Goal: Information Seeking & Learning: Learn about a topic

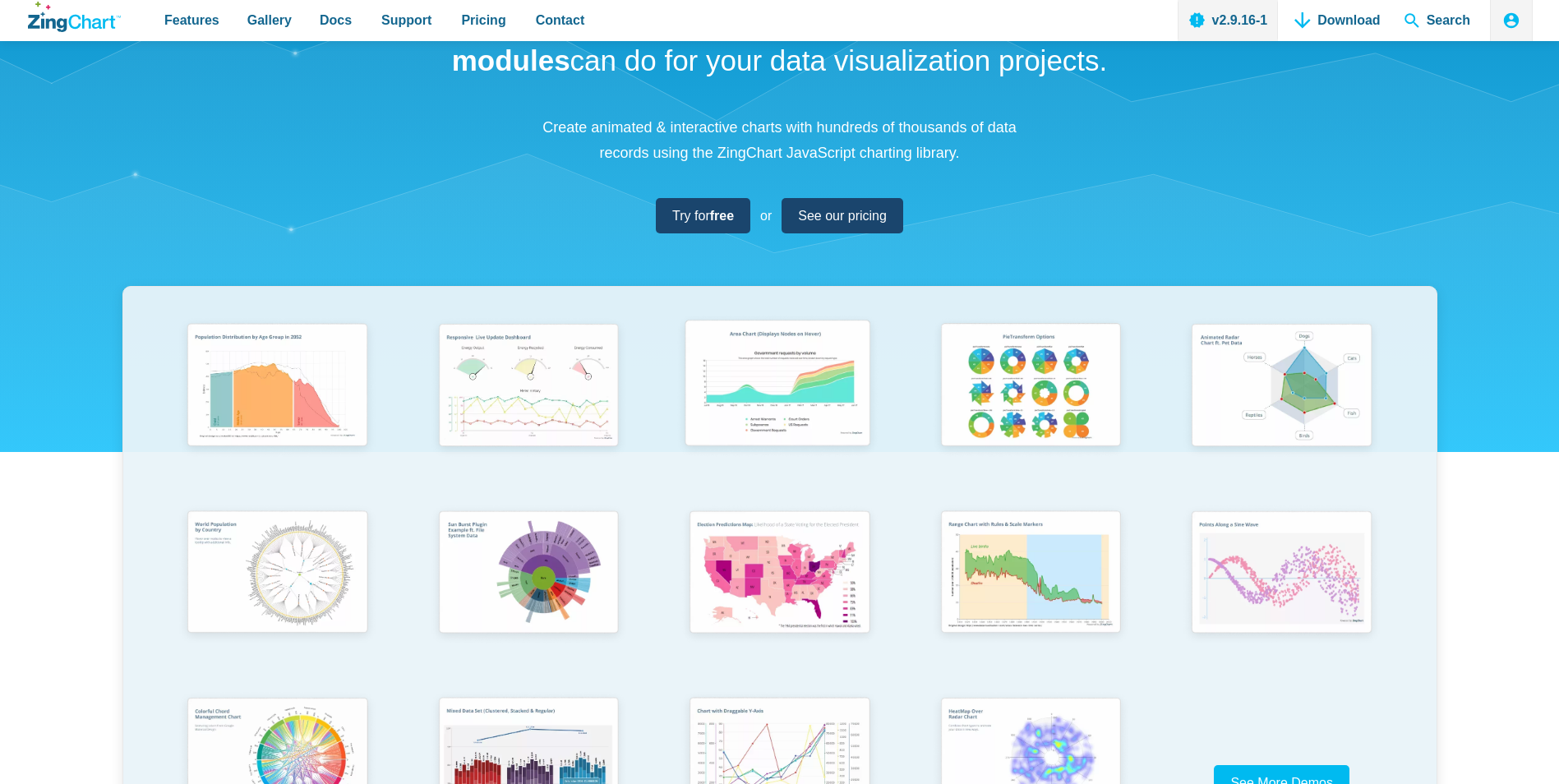
scroll to position [164, 0]
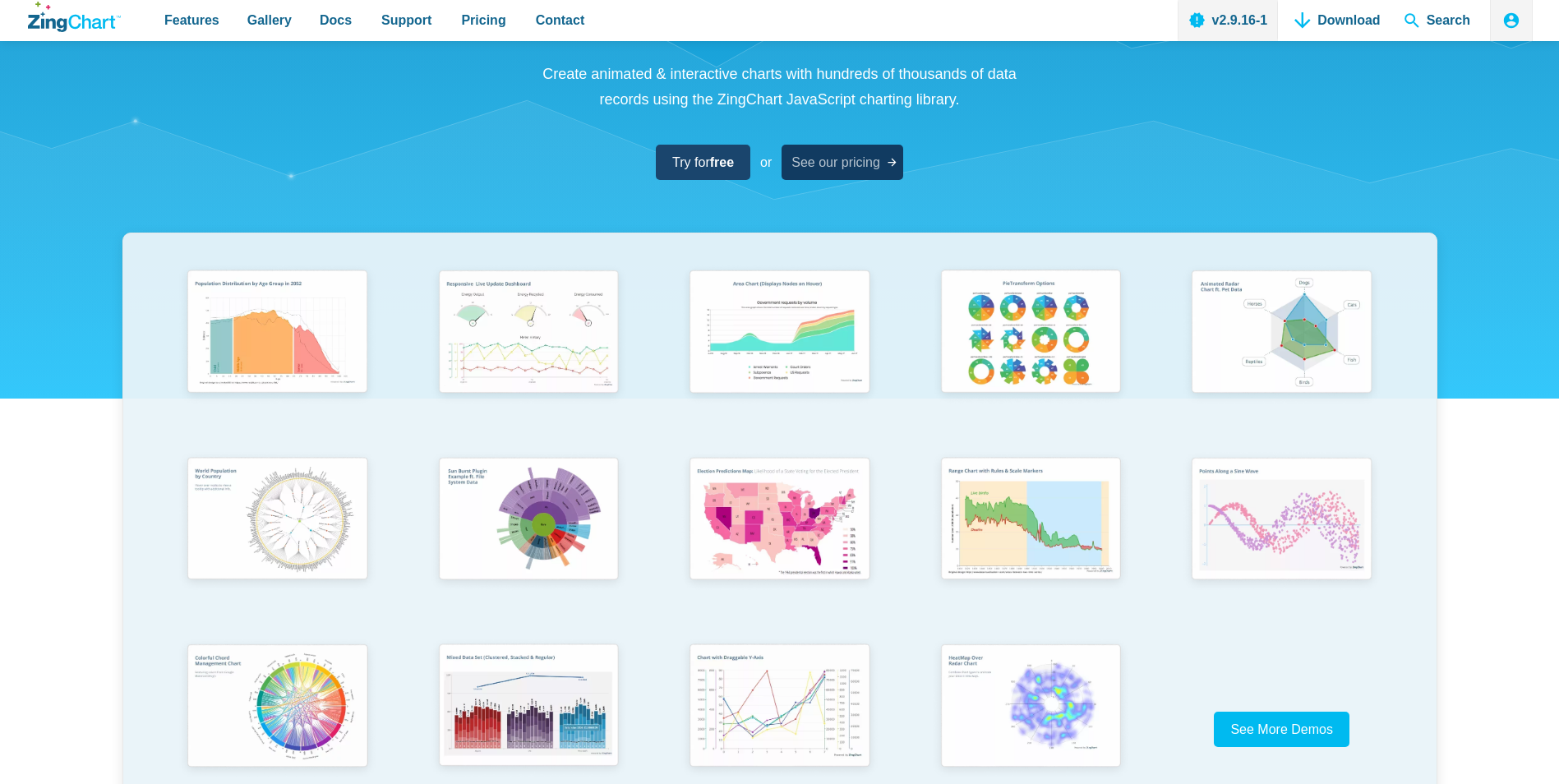
click at [840, 174] on link "See our pricing" at bounding box center [842, 162] width 121 height 35
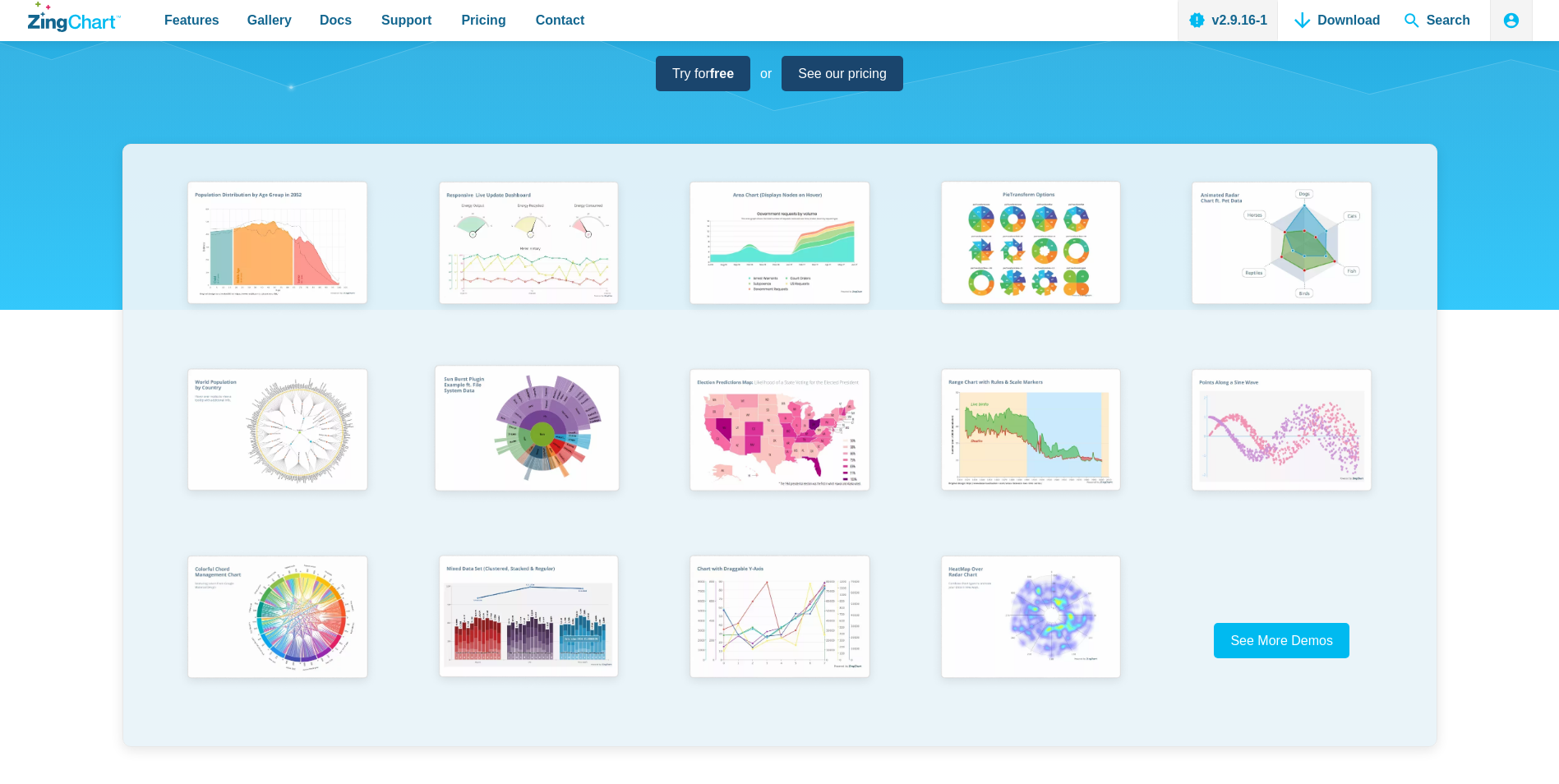
scroll to position [411, 0]
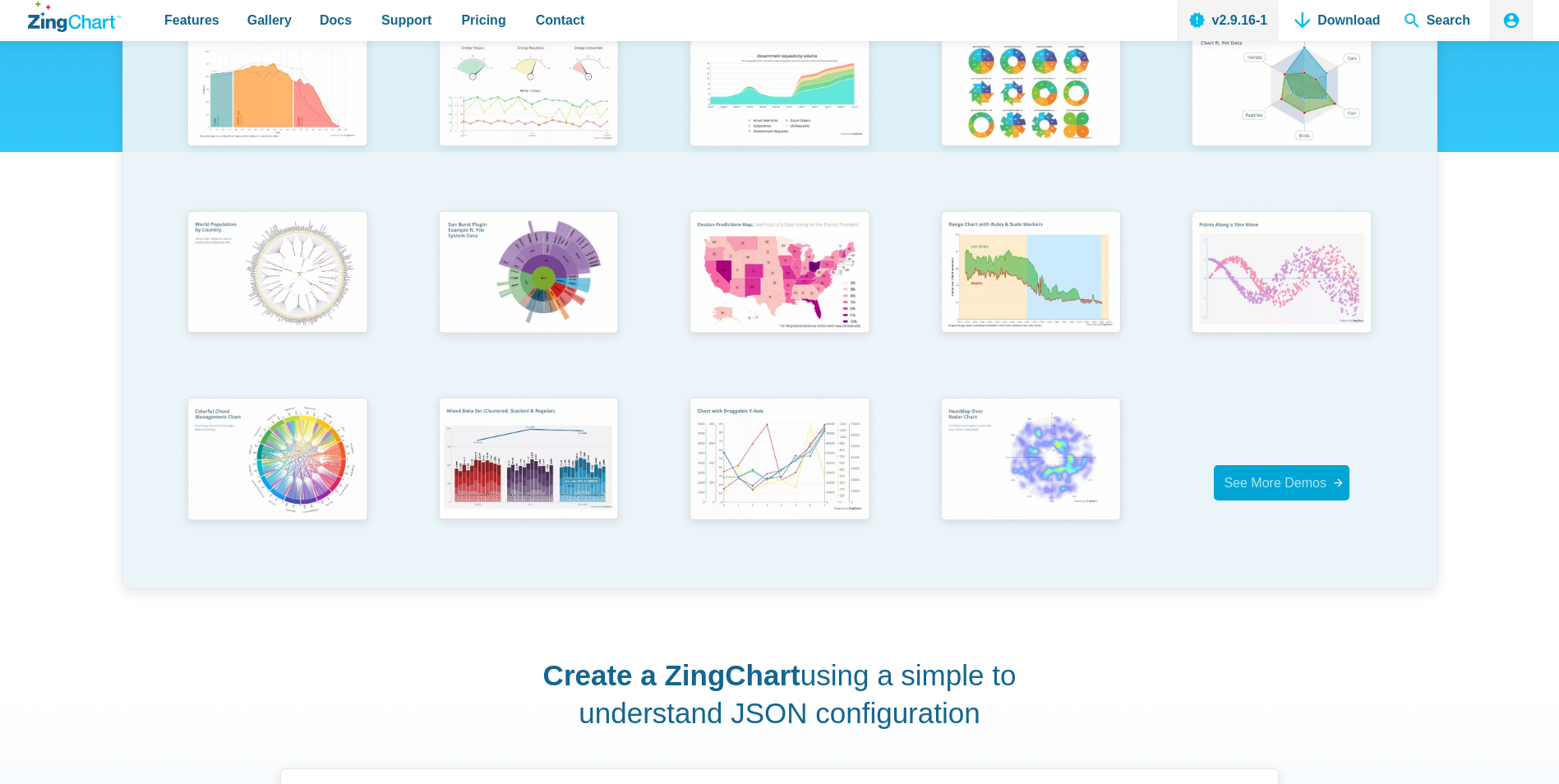
click at [1265, 475] on span "See More Demos" at bounding box center [1274, 482] width 103 height 14
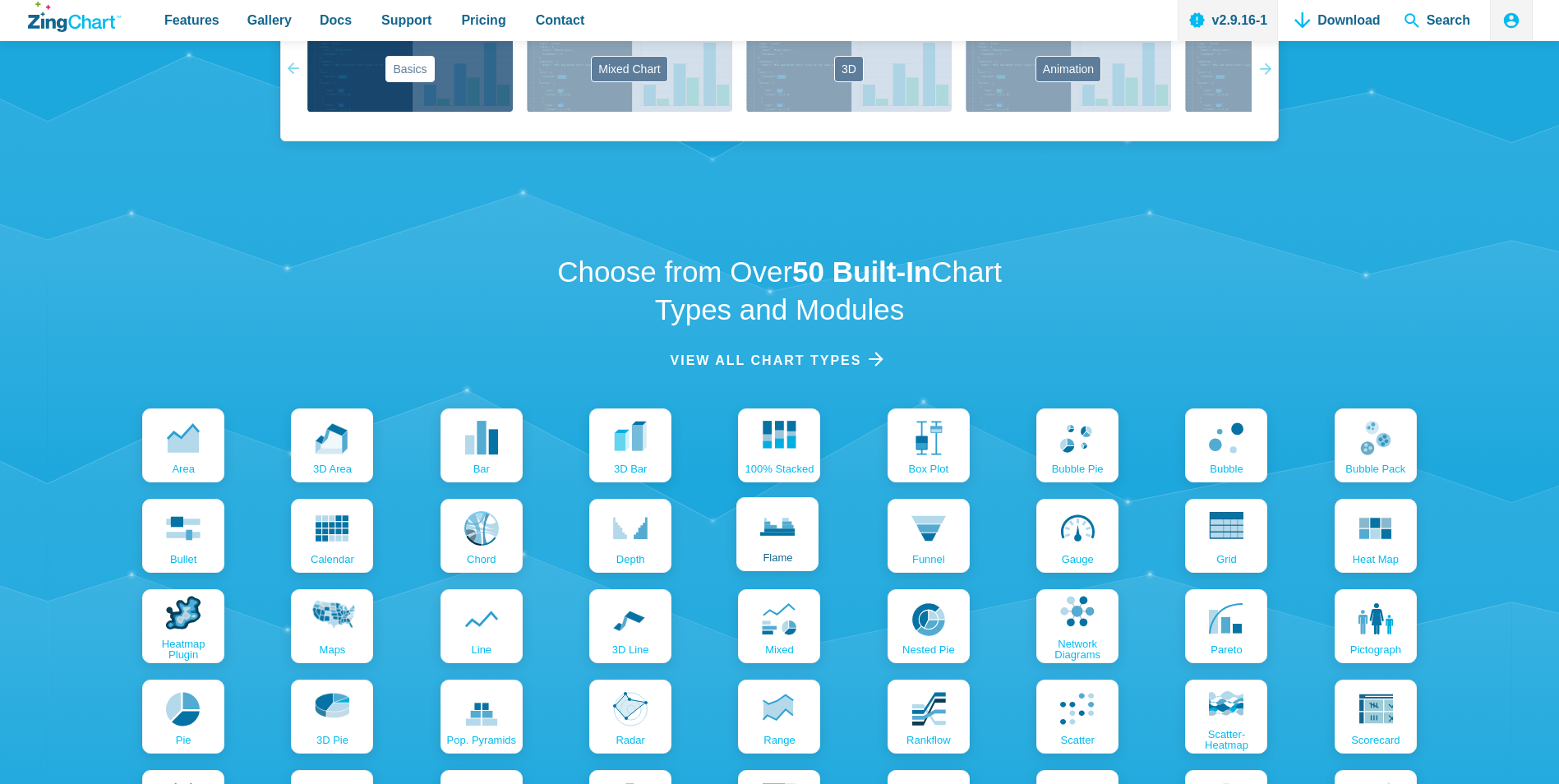
scroll to position [1889, 0]
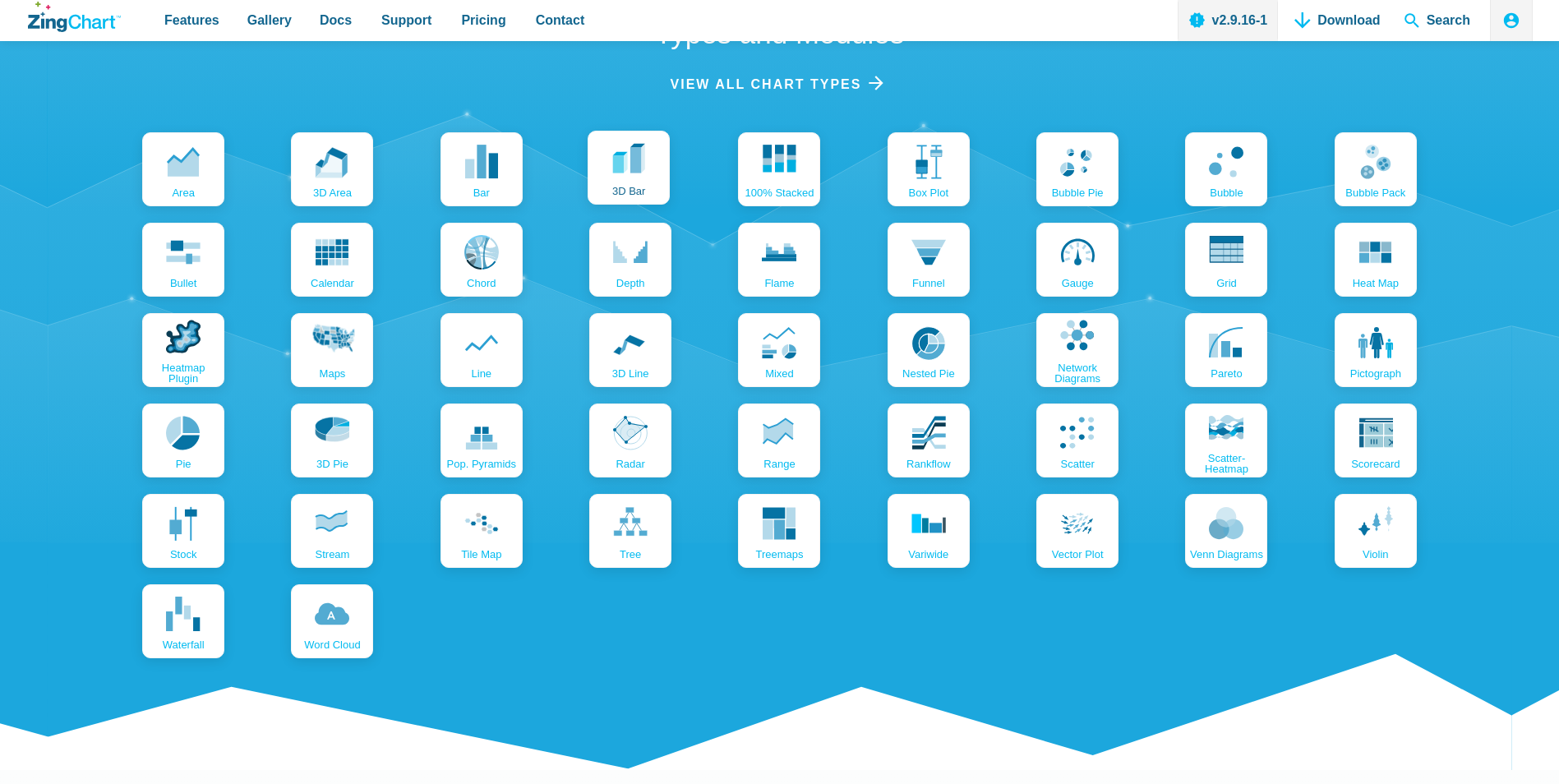
click at [615, 192] on span "3D bar" at bounding box center [629, 191] width 33 height 11
click at [208, 449] on link "pie" at bounding box center [182, 439] width 82 height 74
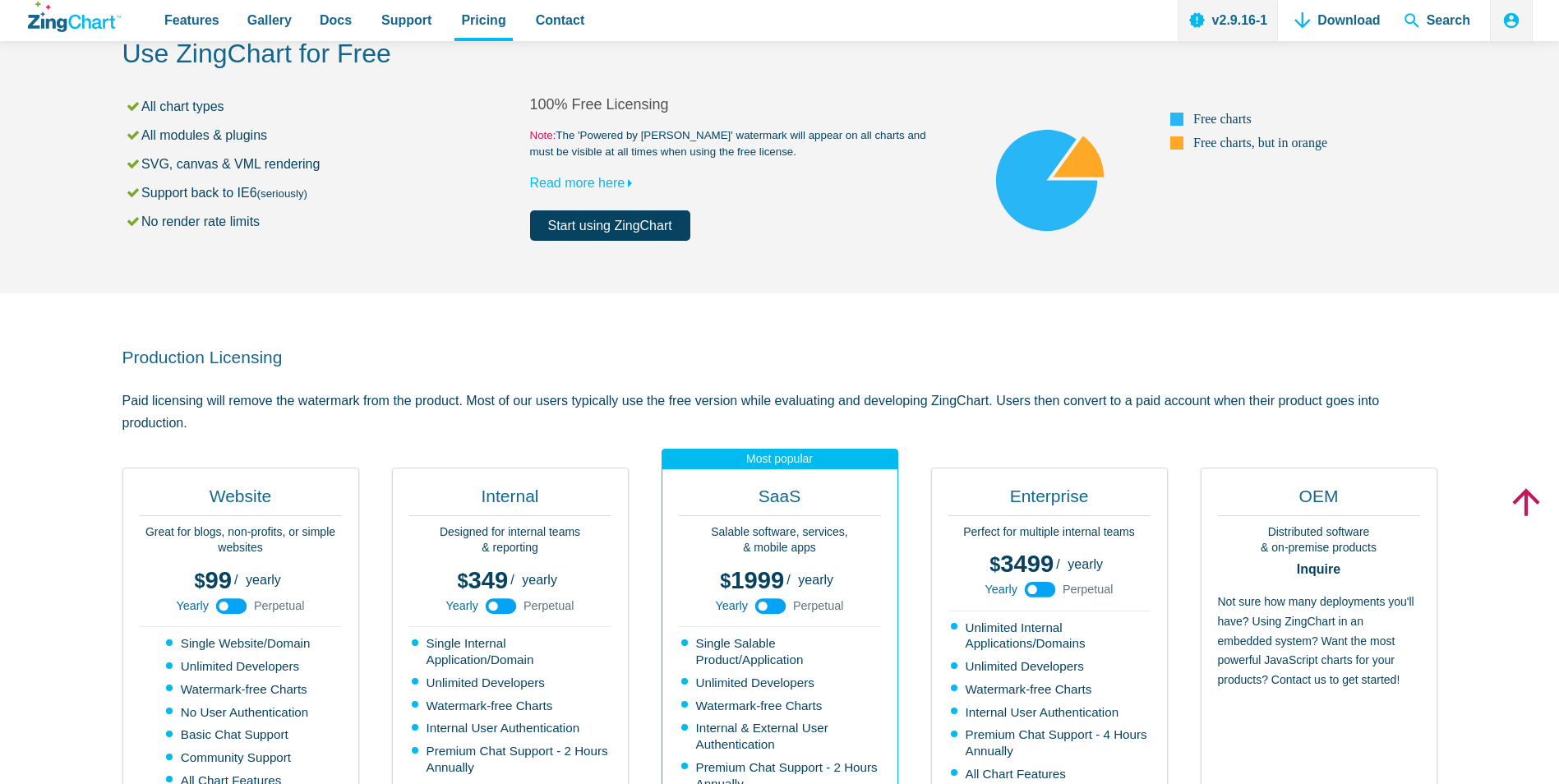
scroll to position [328, 0]
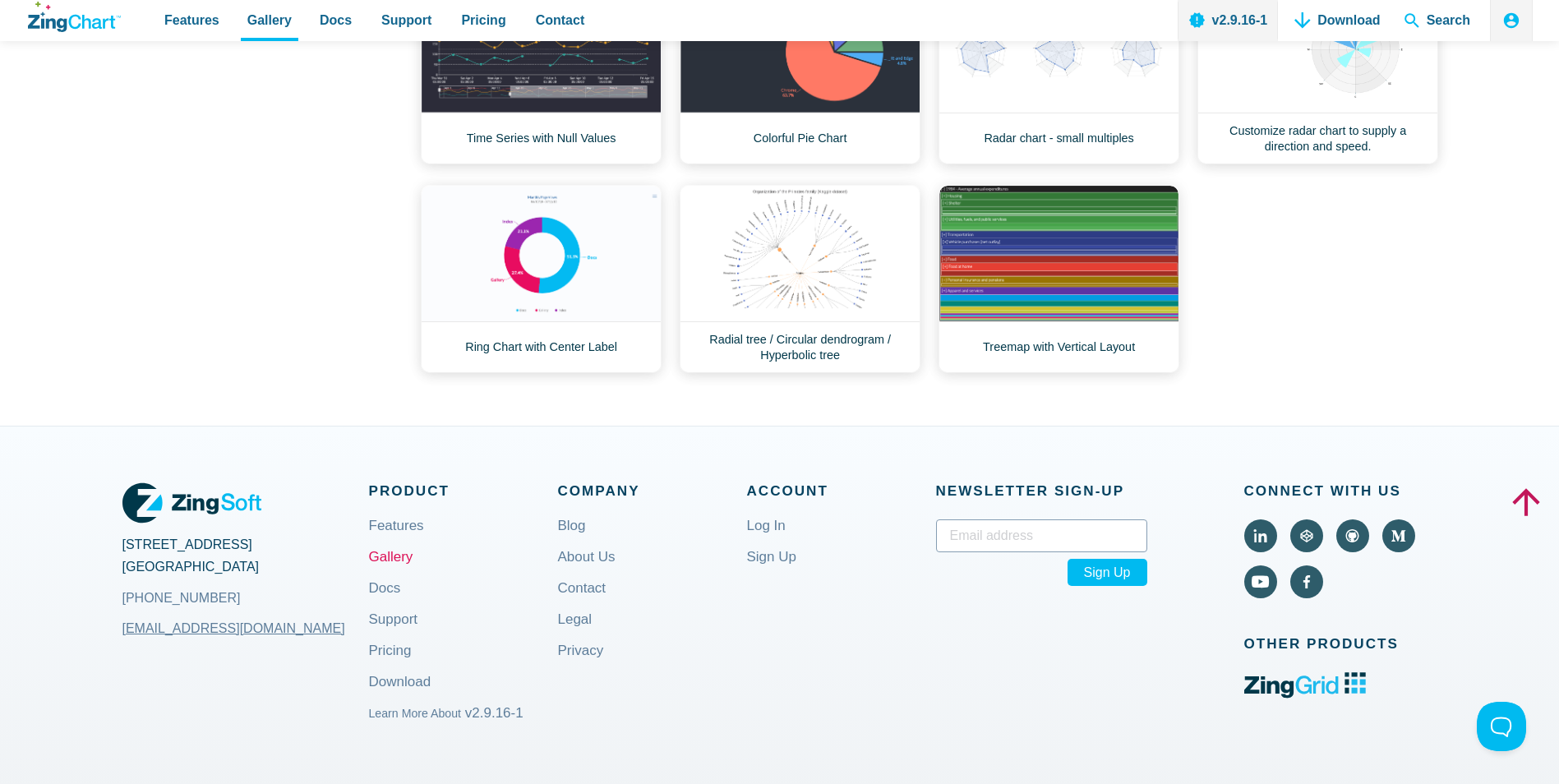
scroll to position [327, 0]
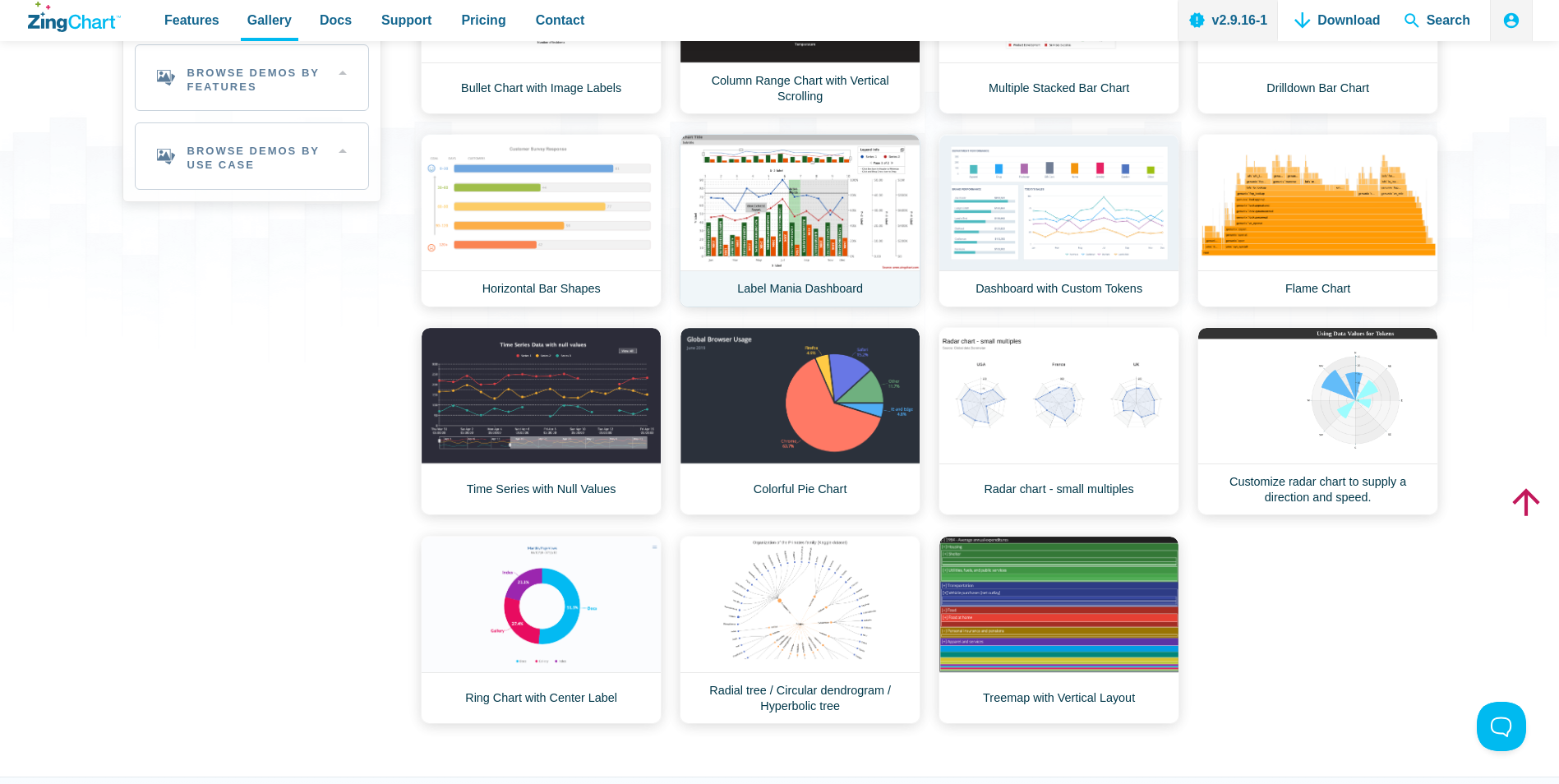
click at [827, 245] on link "Label Mania Dashboard" at bounding box center [800, 220] width 241 height 173
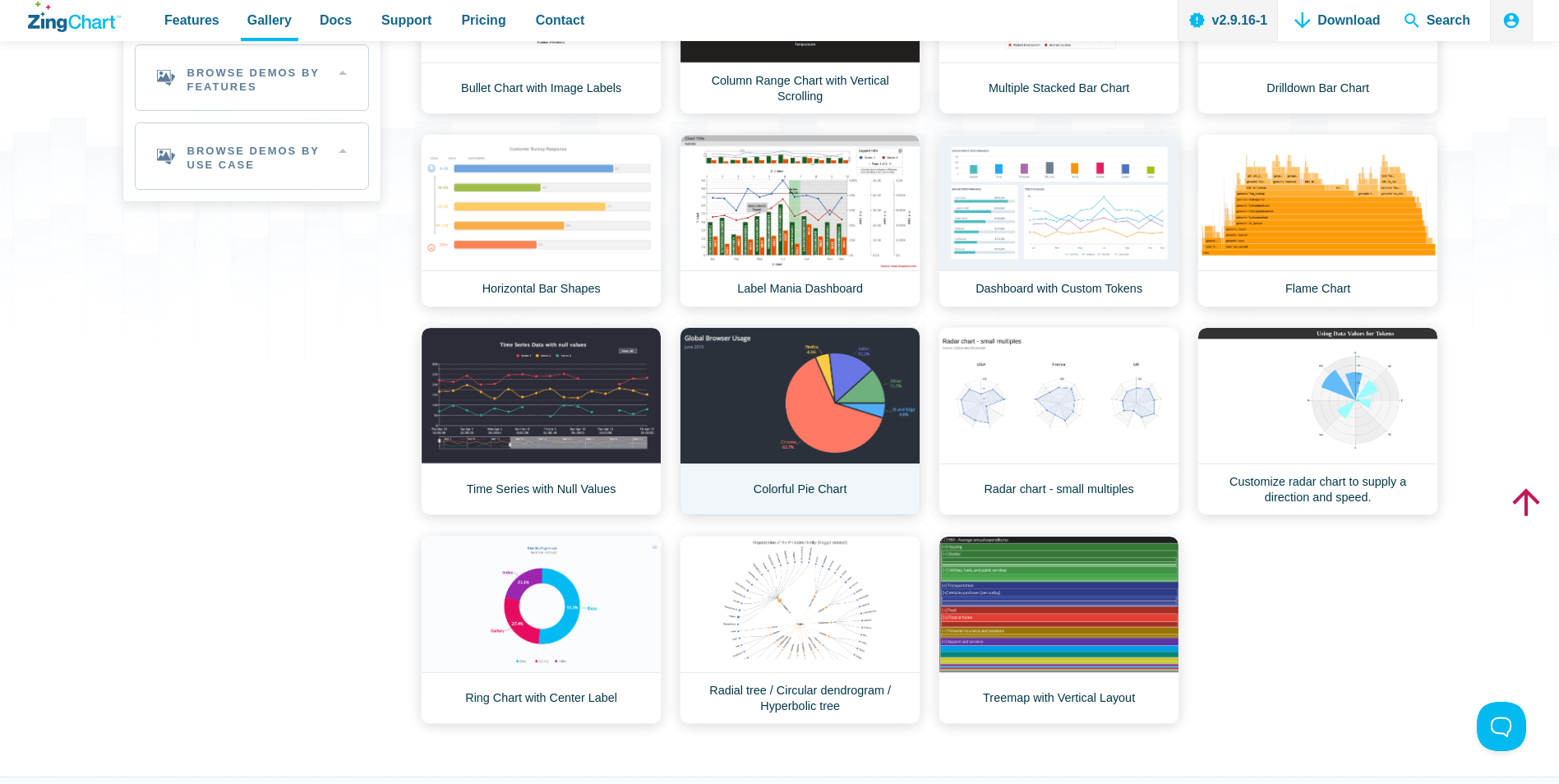
click at [825, 459] on link "Colorful Pie Chart" at bounding box center [800, 420] width 241 height 188
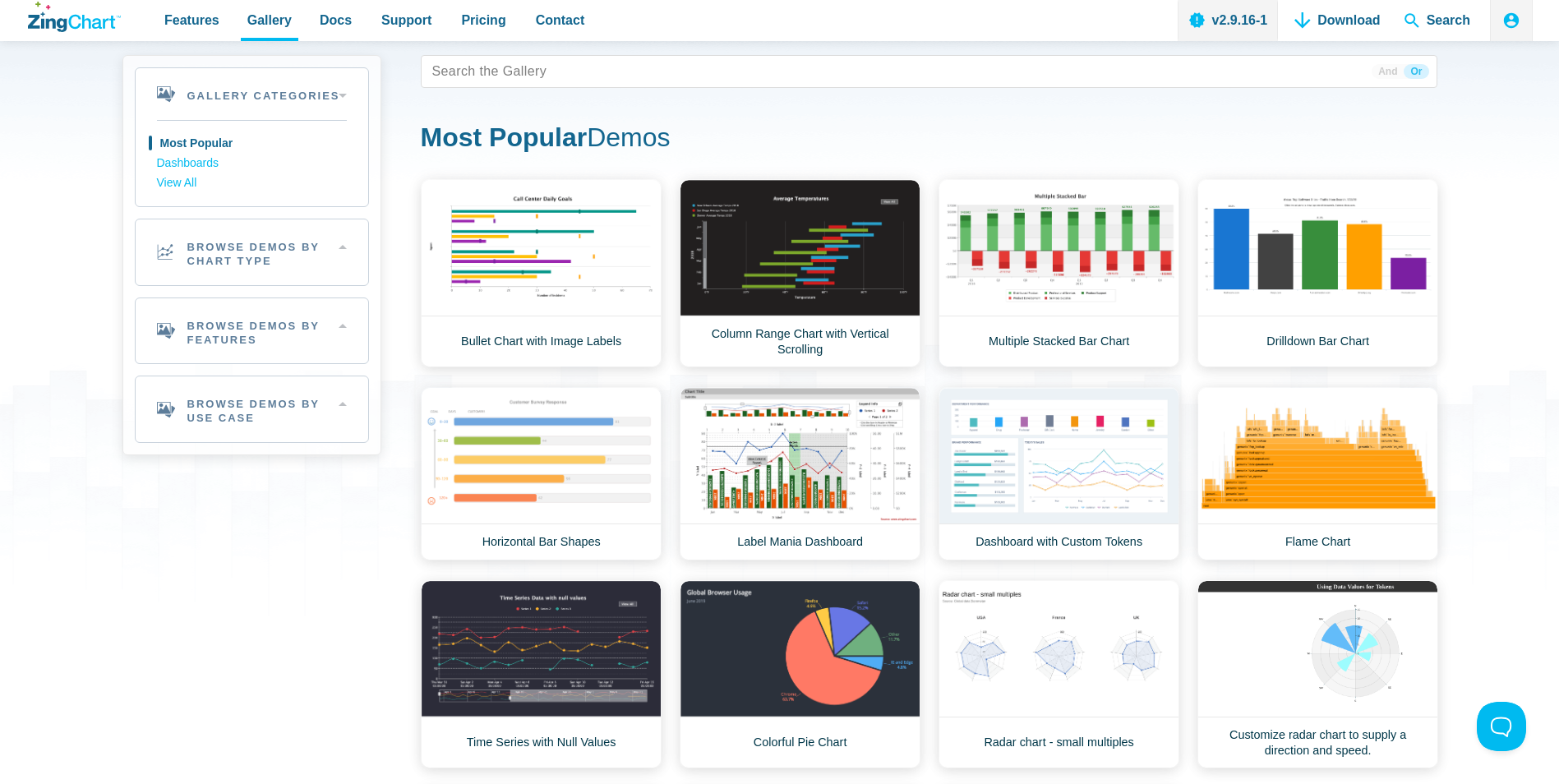
scroll to position [0, 0]
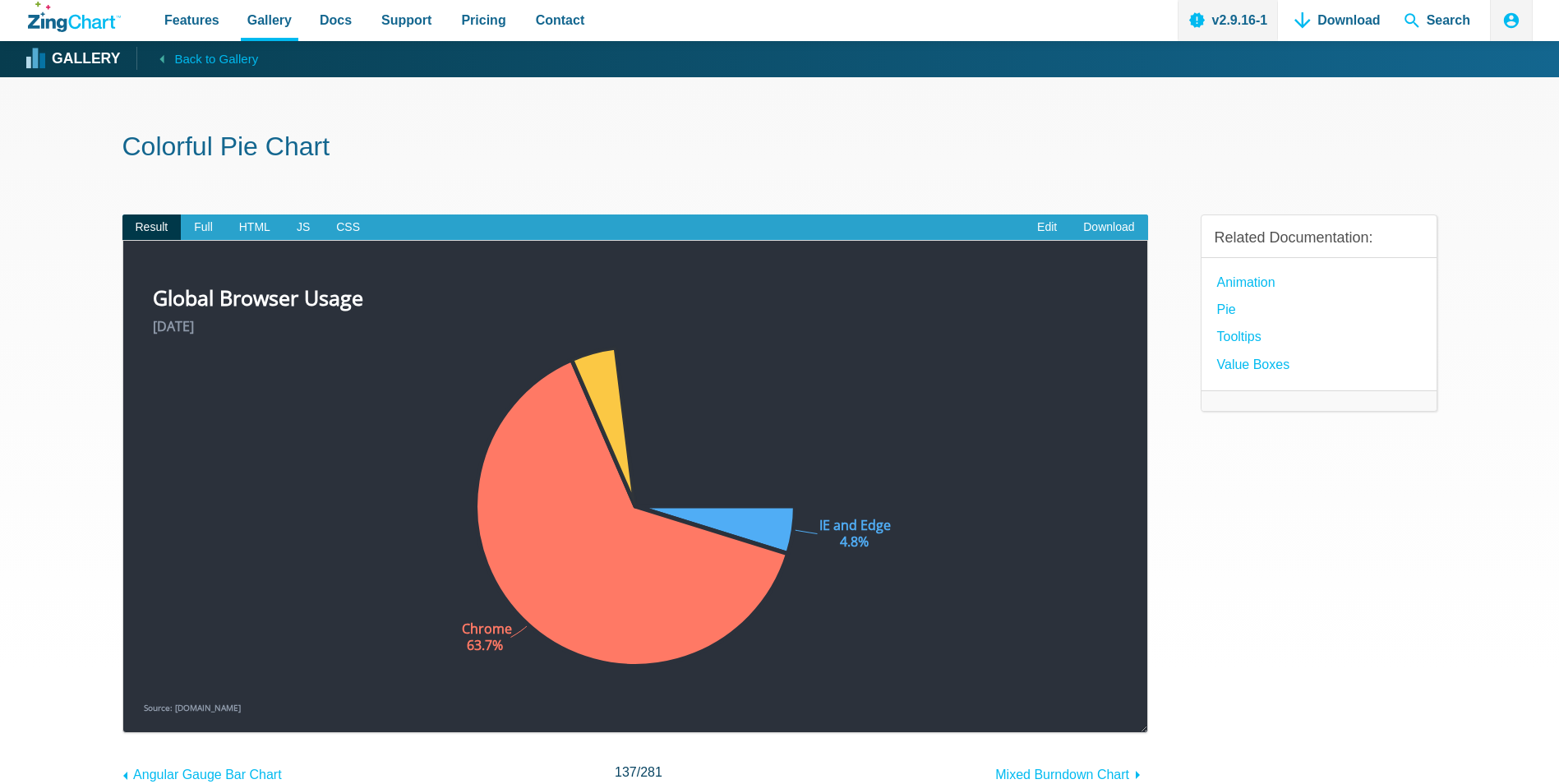
scroll to position [164, 0]
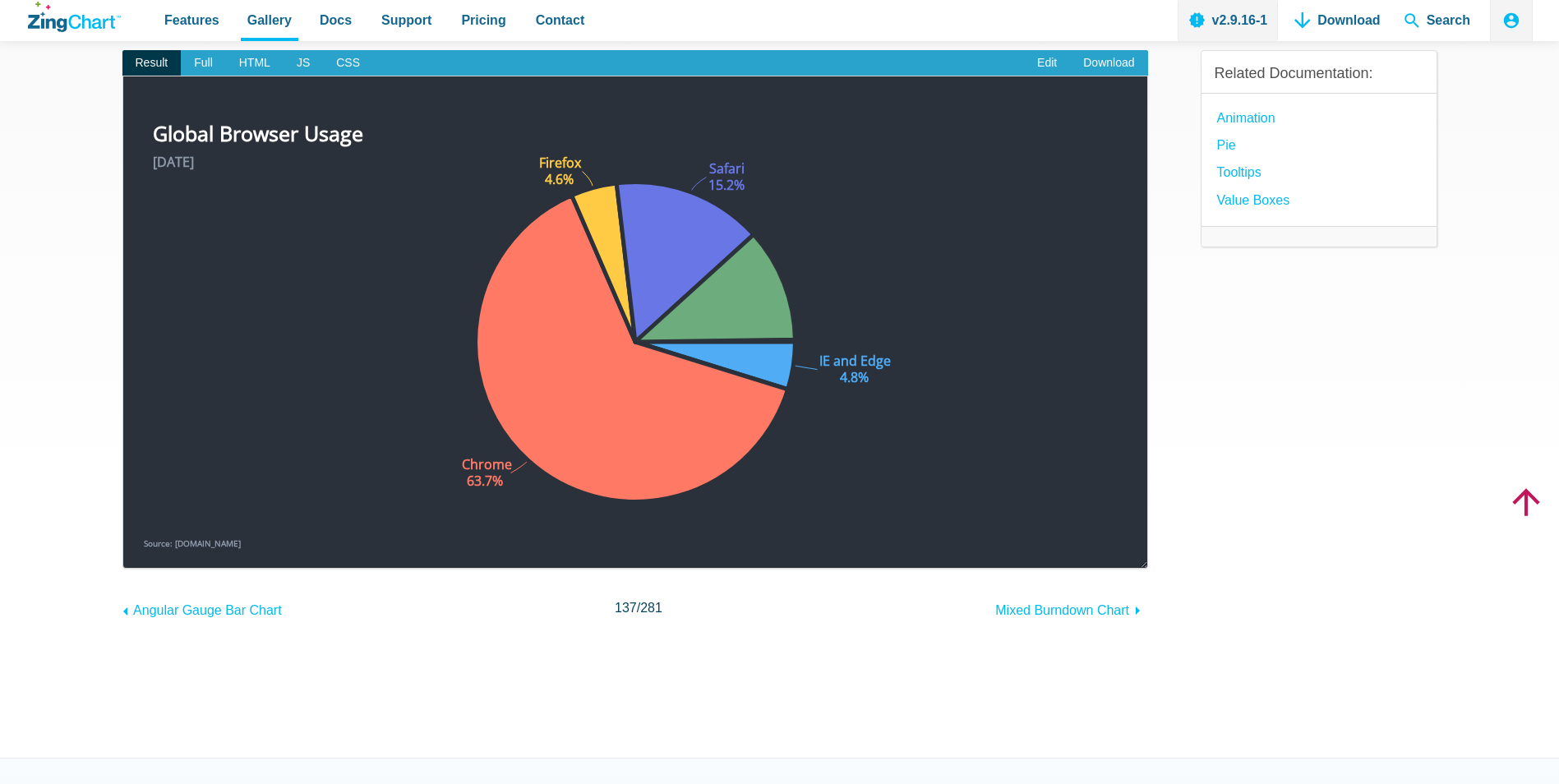
click at [732, 354] on div "Global Browser Usage [DATE] Source: [DOMAIN_NAME] IE and Edge 4.8% Chrome 63.7%…" at bounding box center [635, 332] width 991 height 435
click at [140, 551] on area "App Content" at bounding box center [140, 551] width 0 height 0
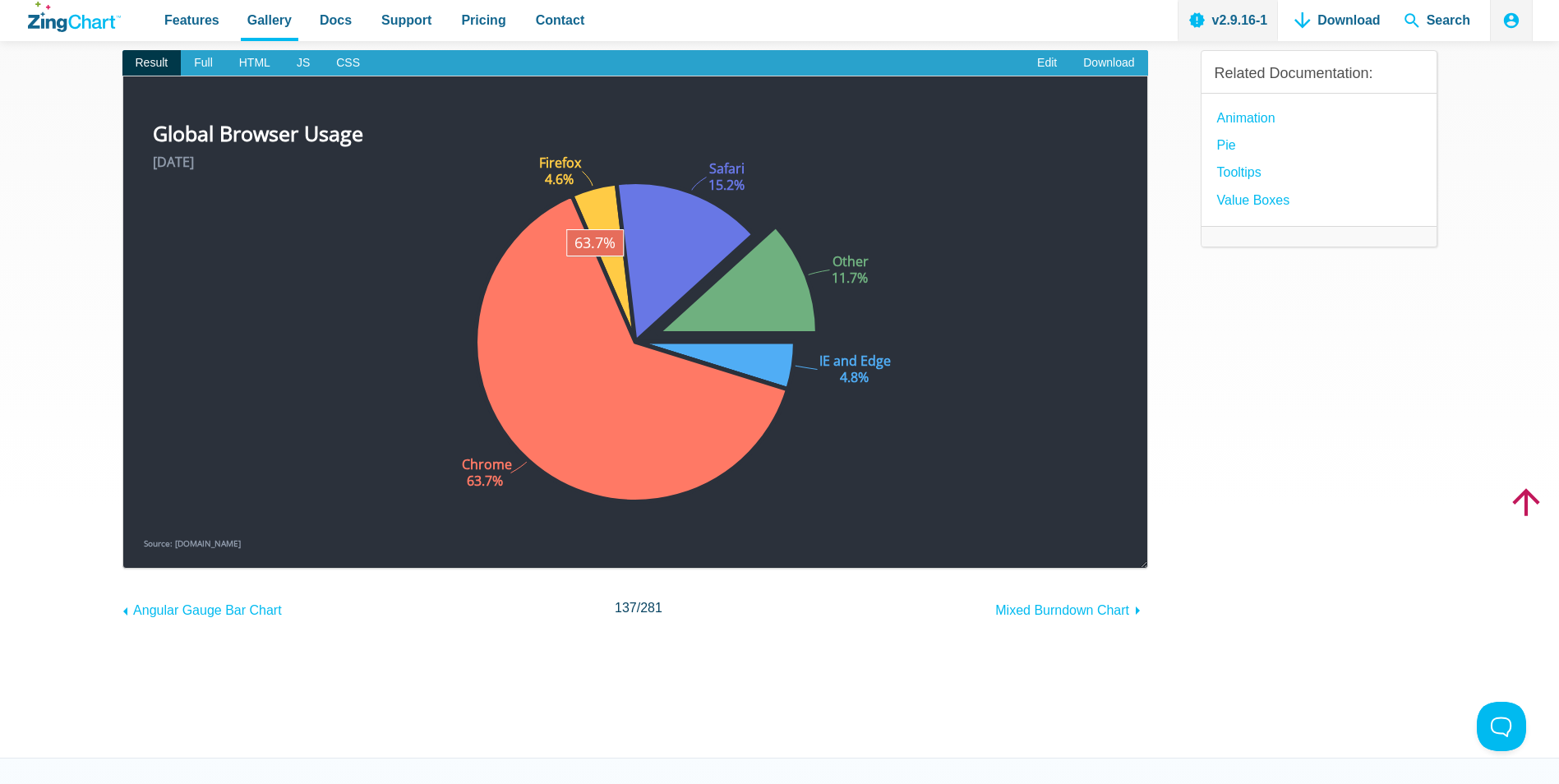
scroll to position [0, 0]
click at [140, 551] on area "App Content" at bounding box center [140, 551] width 0 height 0
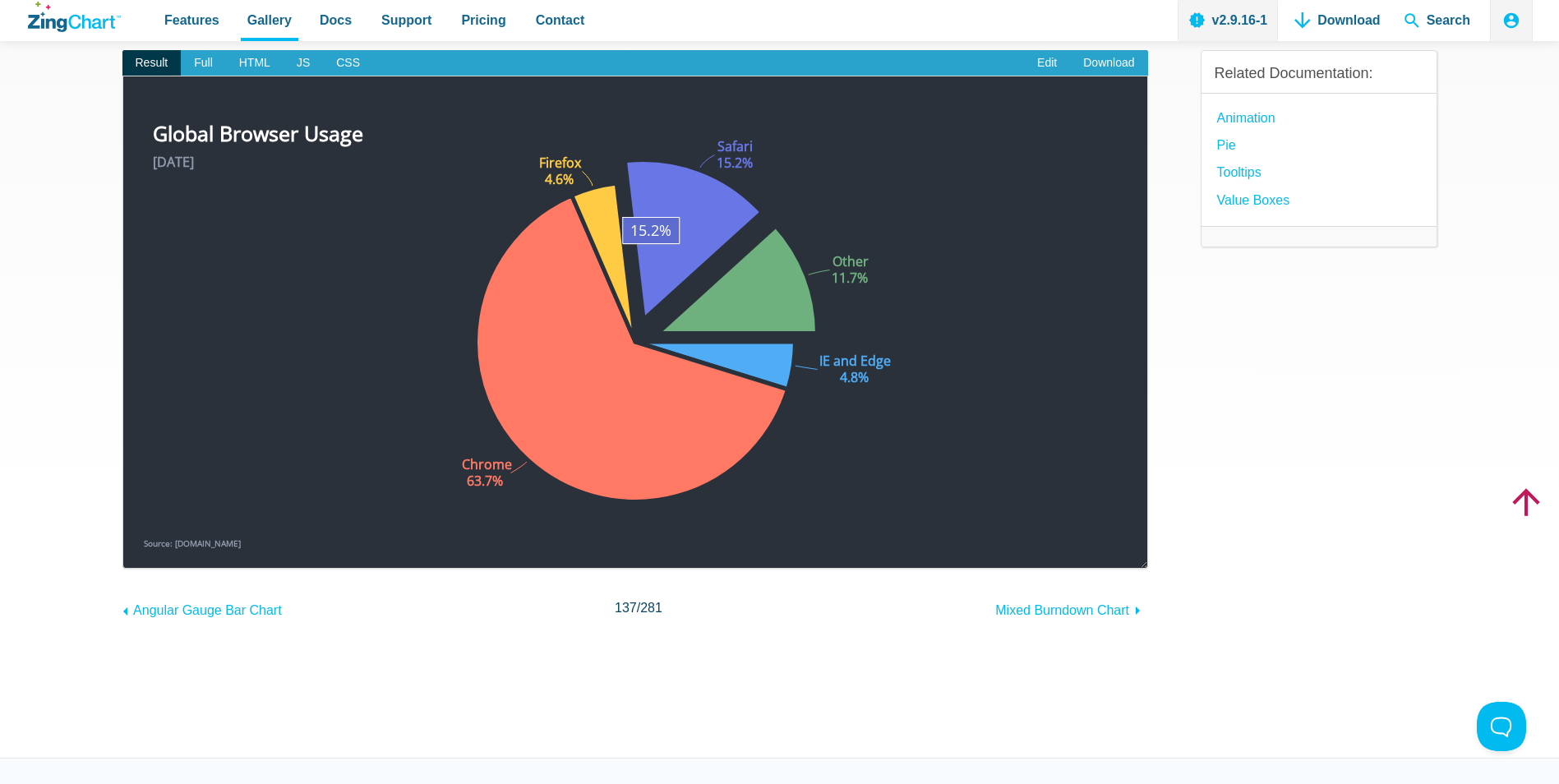
click at [140, 551] on area "App Content" at bounding box center [140, 551] width 0 height 0
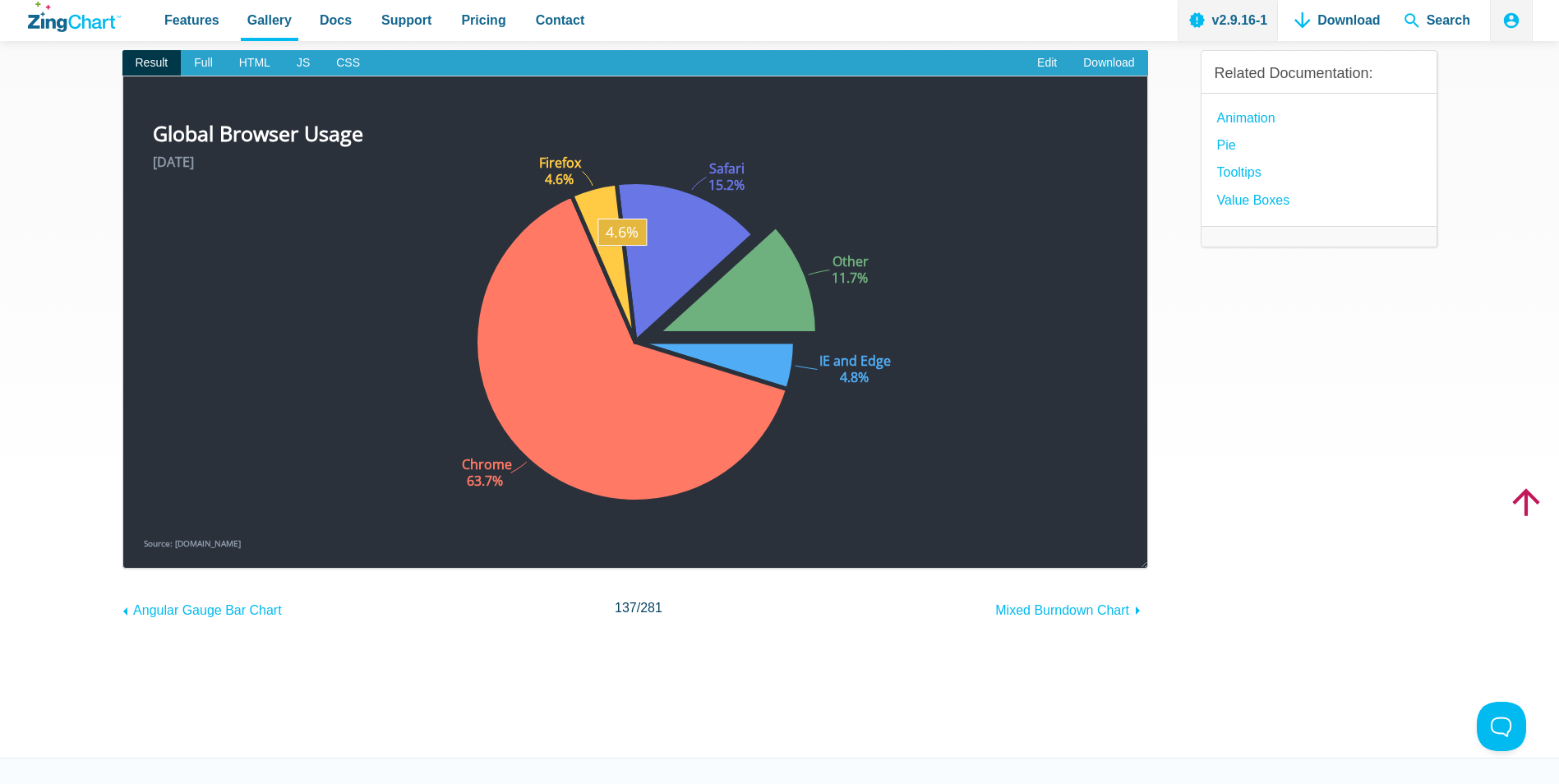
click at [140, 551] on area "App Content" at bounding box center [140, 551] width 0 height 0
